Goal: Check status

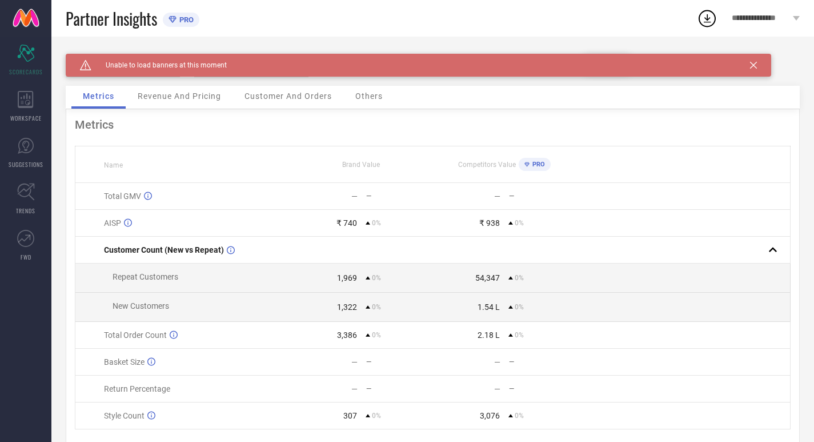
click at [752, 65] on icon at bounding box center [753, 65] width 7 height 7
click at [24, 58] on icon "Scorecard" at bounding box center [26, 53] width 18 height 17
